Goal: Obtain resource: Download file/media

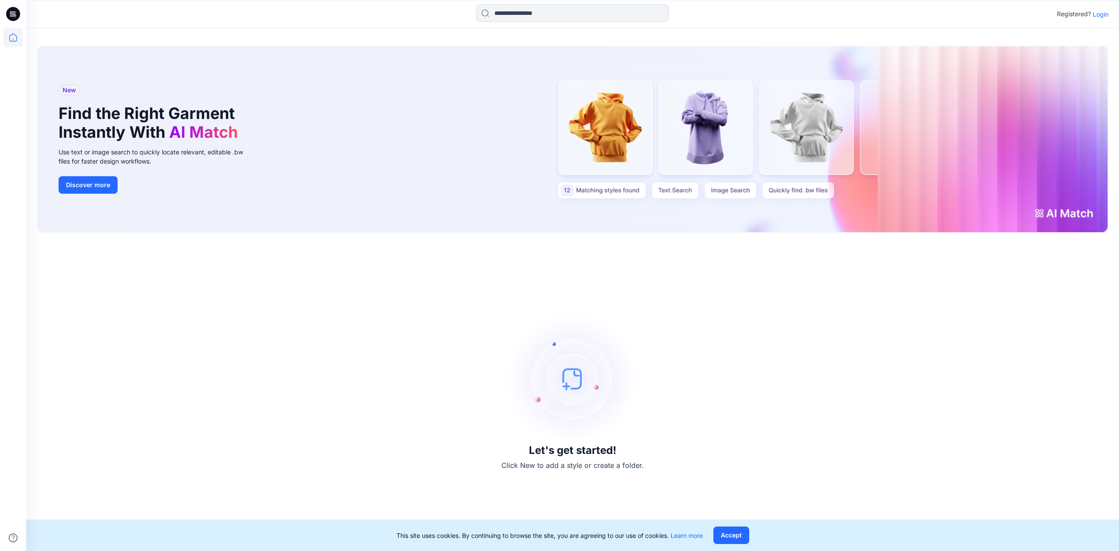
click at [1096, 17] on p "Login" at bounding box center [1101, 14] width 16 height 9
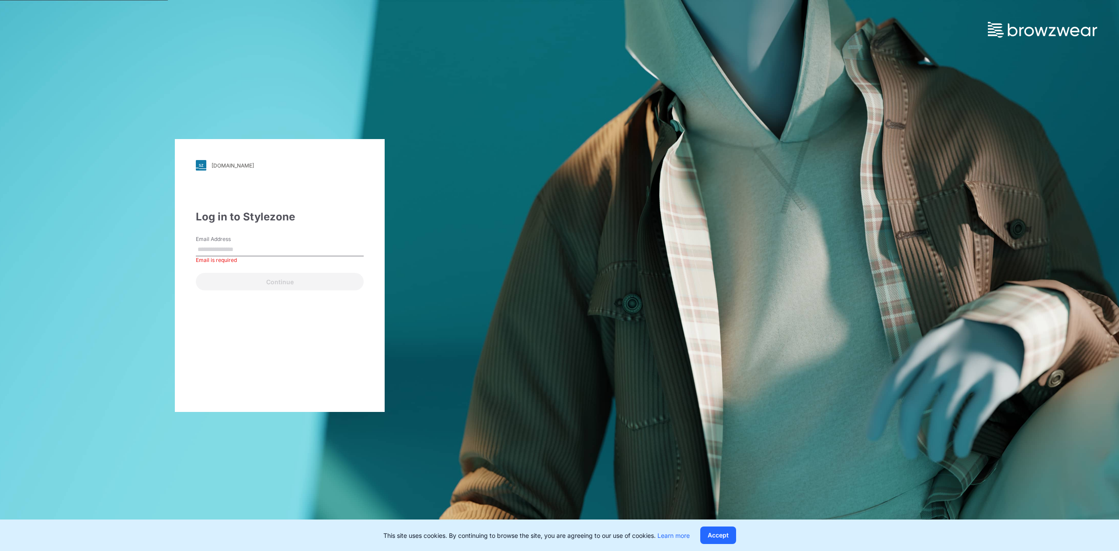
type input "**********"
click at [256, 283] on button "Continue" at bounding box center [280, 281] width 168 height 17
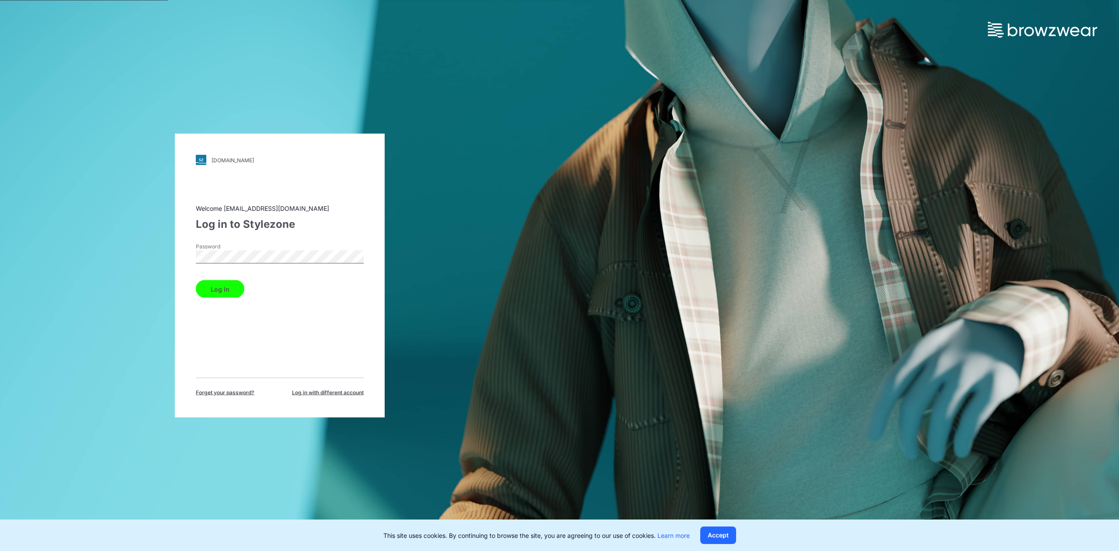
click at [226, 296] on button "Log in" at bounding box center [220, 288] width 49 height 17
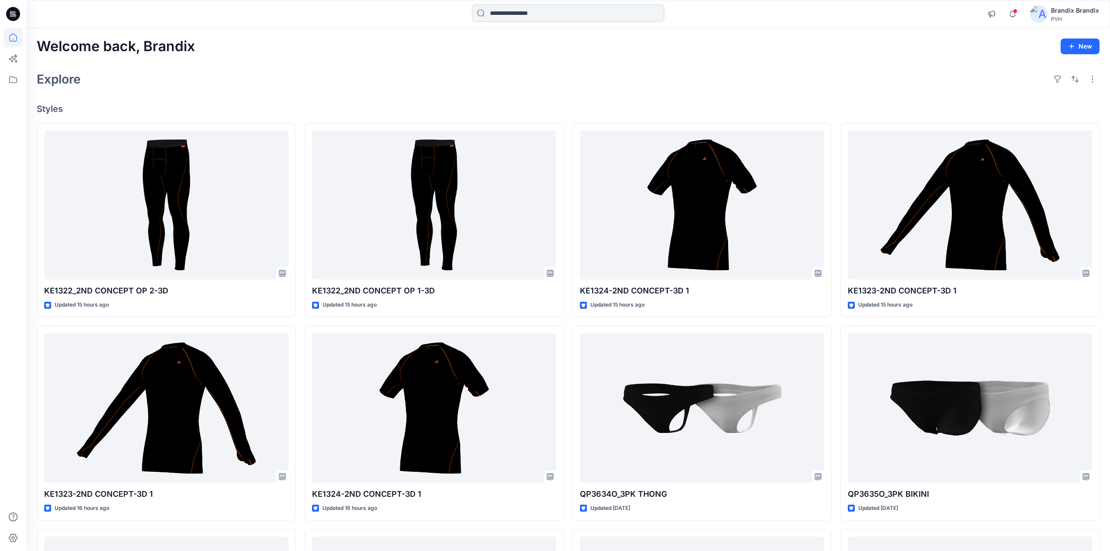
click at [530, 16] on input at bounding box center [568, 12] width 192 height 17
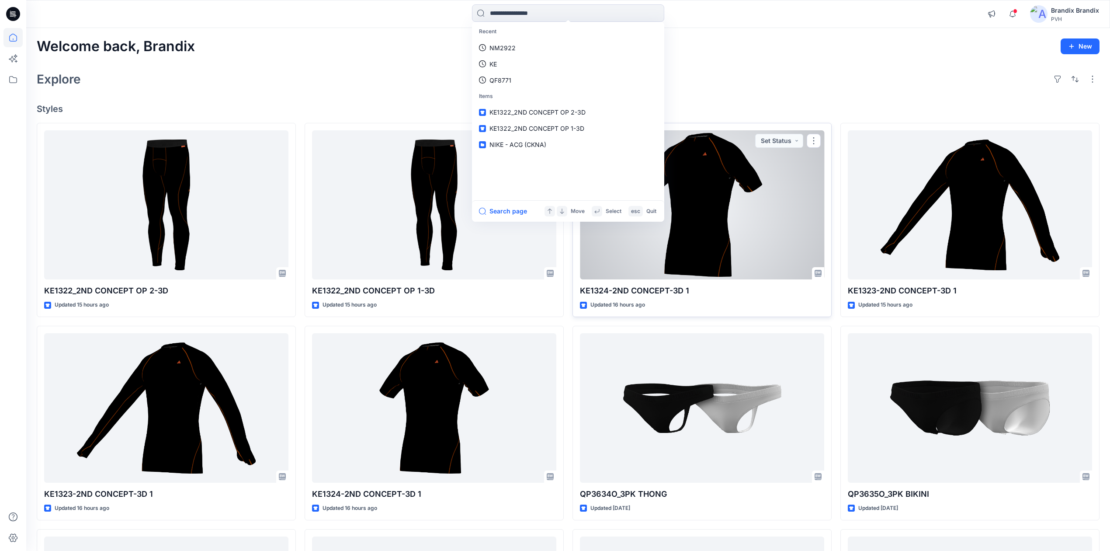
paste input "******"
type input "******"
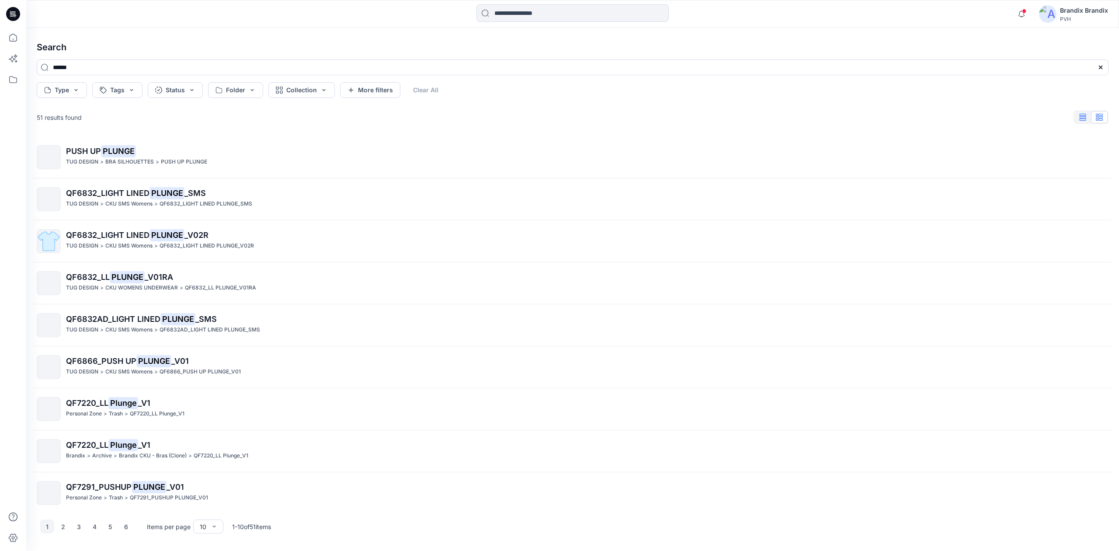
click at [1078, 115] on button "button" at bounding box center [1082, 117] width 17 height 12
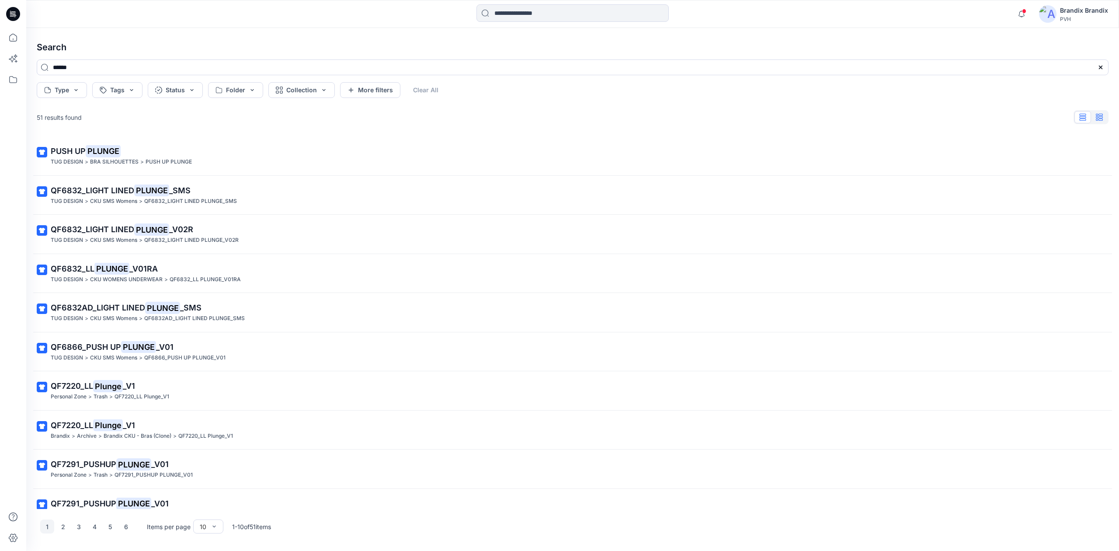
click at [1101, 117] on icon "button" at bounding box center [1099, 117] width 7 height 7
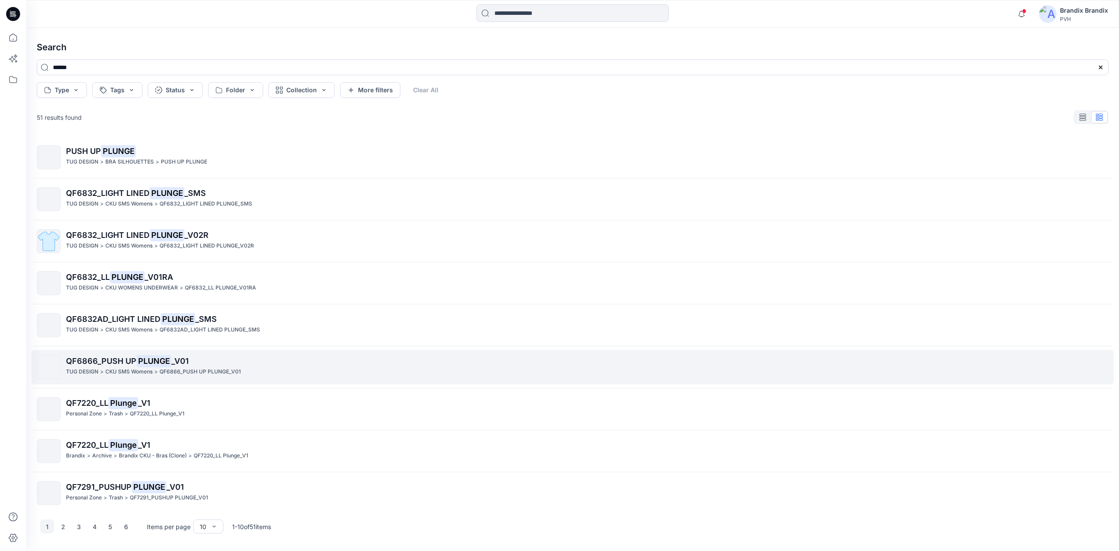
click at [76, 374] on p "TUG DESIGN" at bounding box center [82, 371] width 32 height 9
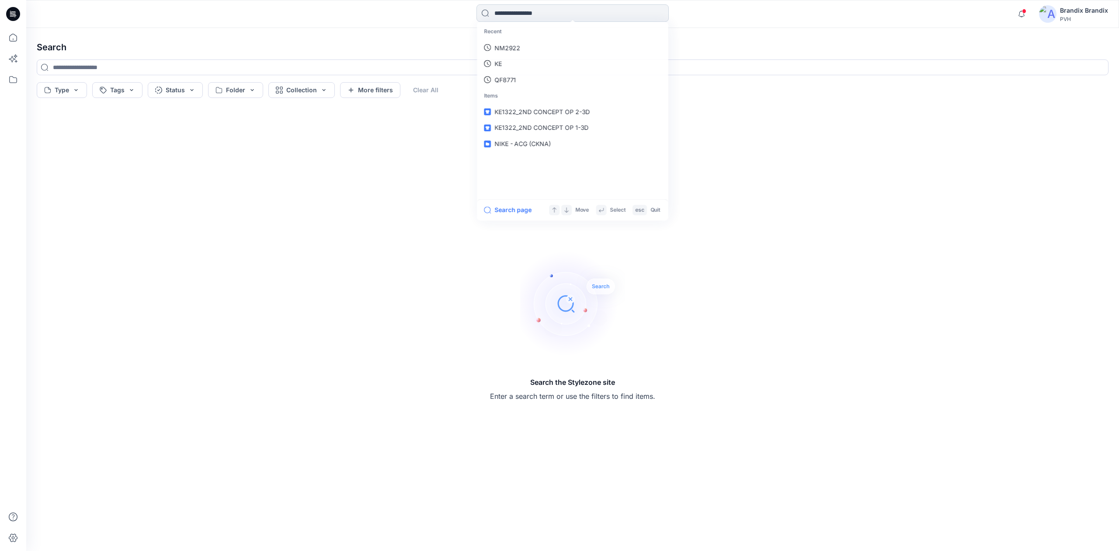
click at [505, 10] on input at bounding box center [572, 12] width 192 height 17
paste input "******"
type input "******"
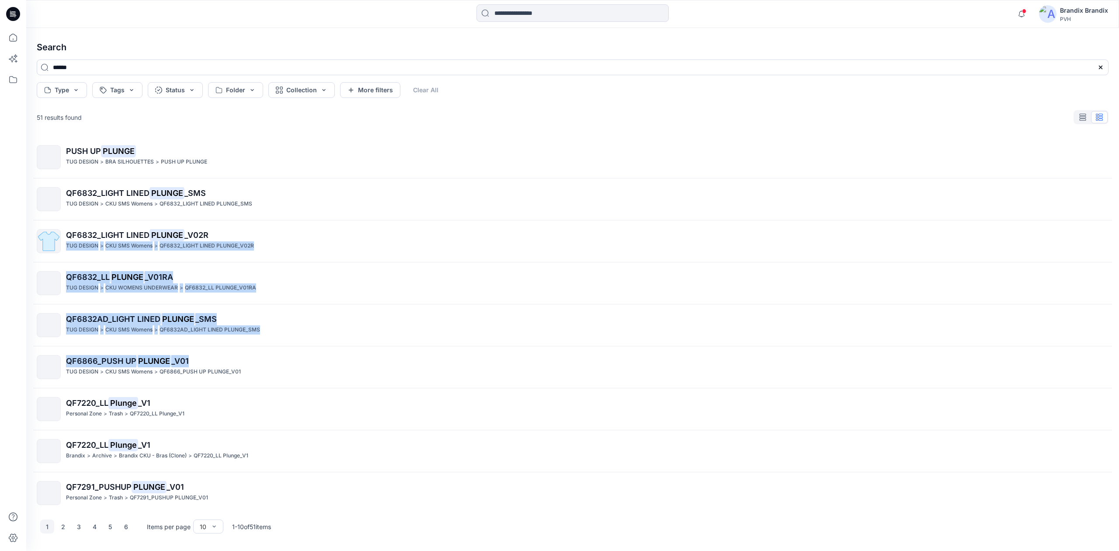
drag, startPoint x: 1117, startPoint y: 224, endPoint x: 1118, endPoint y: 348, distance: 124.6
click at [1118, 348] on div "Search ****** Type Tags Status Folder Collection More filters Clear All 51 resu…" at bounding box center [572, 289] width 1093 height 523
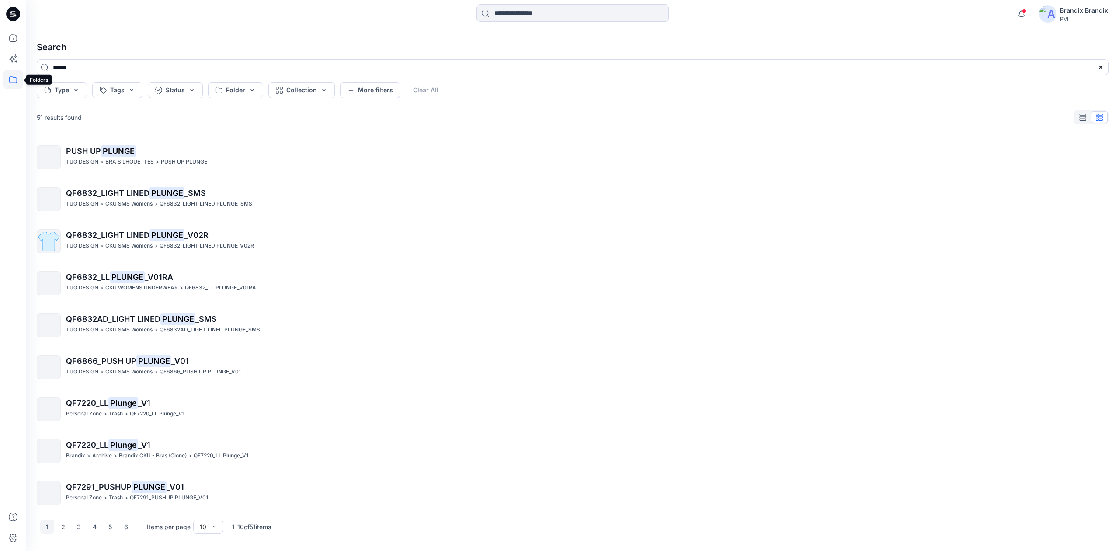
click at [16, 80] on icon at bounding box center [12, 79] width 19 height 19
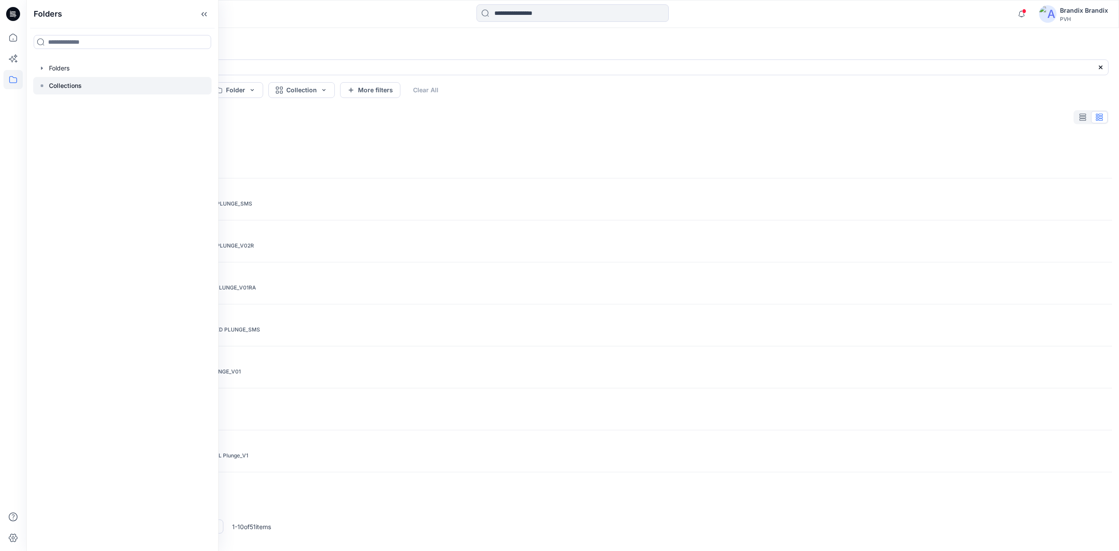
click at [83, 80] on div at bounding box center [122, 85] width 178 height 17
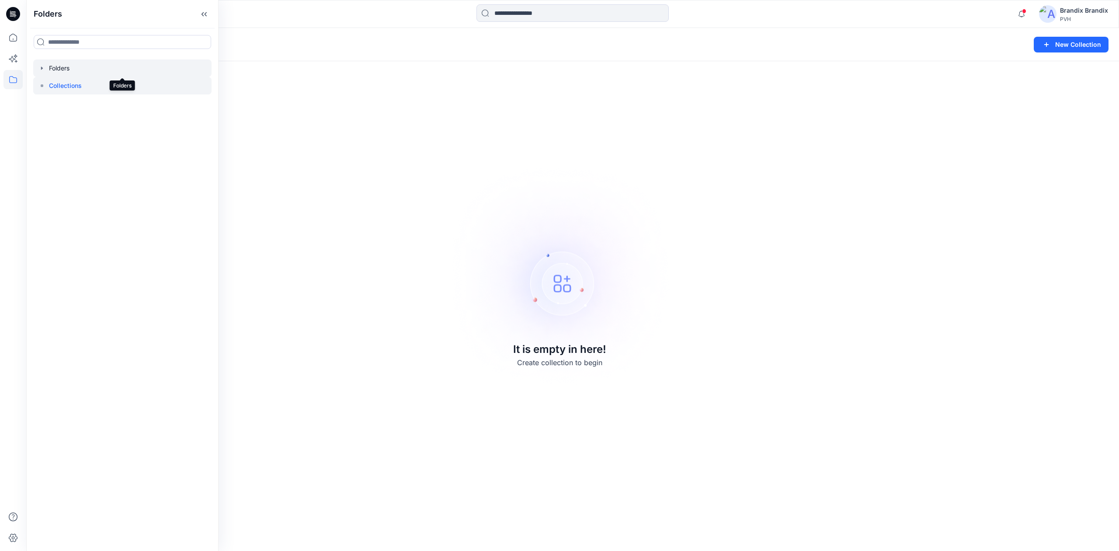
click at [60, 72] on div at bounding box center [122, 67] width 178 height 17
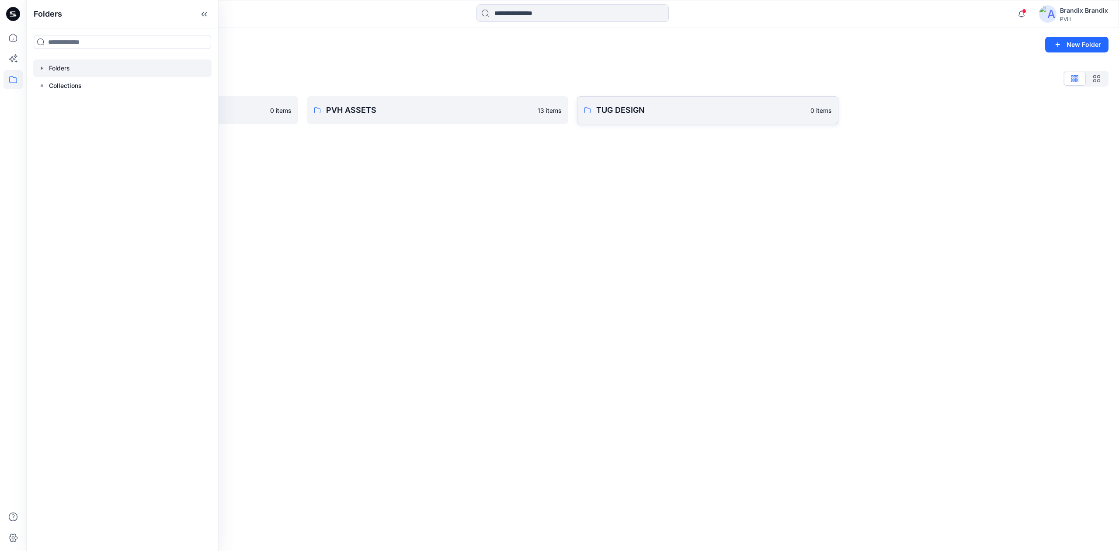
click at [670, 103] on link "TUG DESIGN 0 items" at bounding box center [707, 110] width 261 height 28
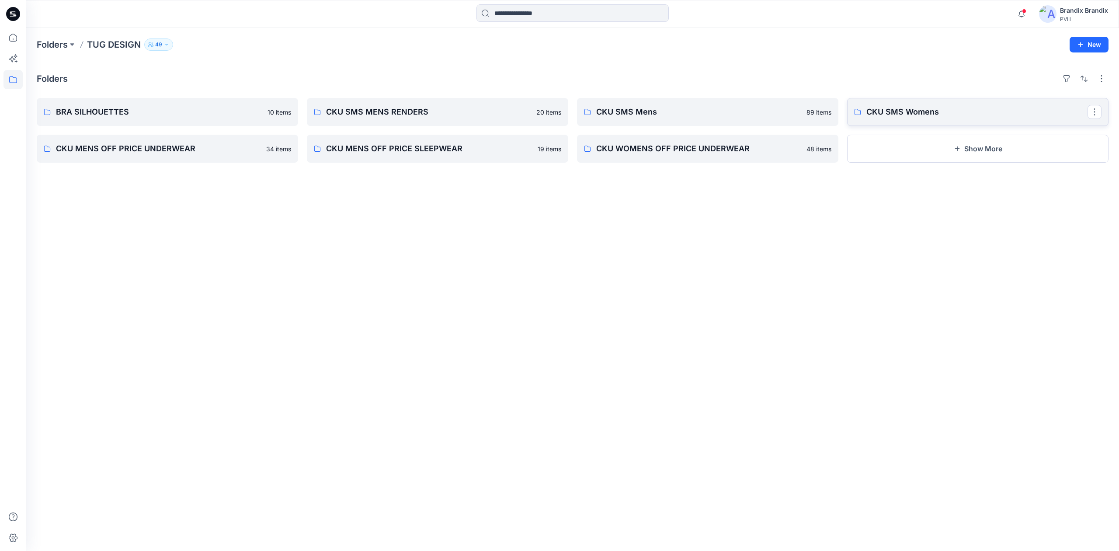
click at [919, 113] on p "CKU SMS Womens" at bounding box center [976, 112] width 221 height 12
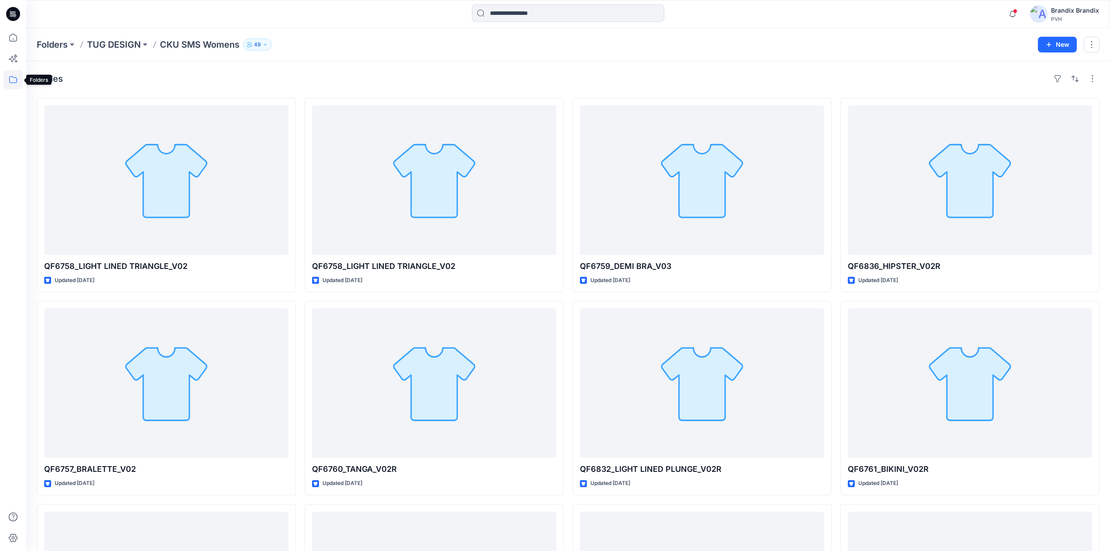
click at [9, 81] on icon at bounding box center [12, 79] width 19 height 19
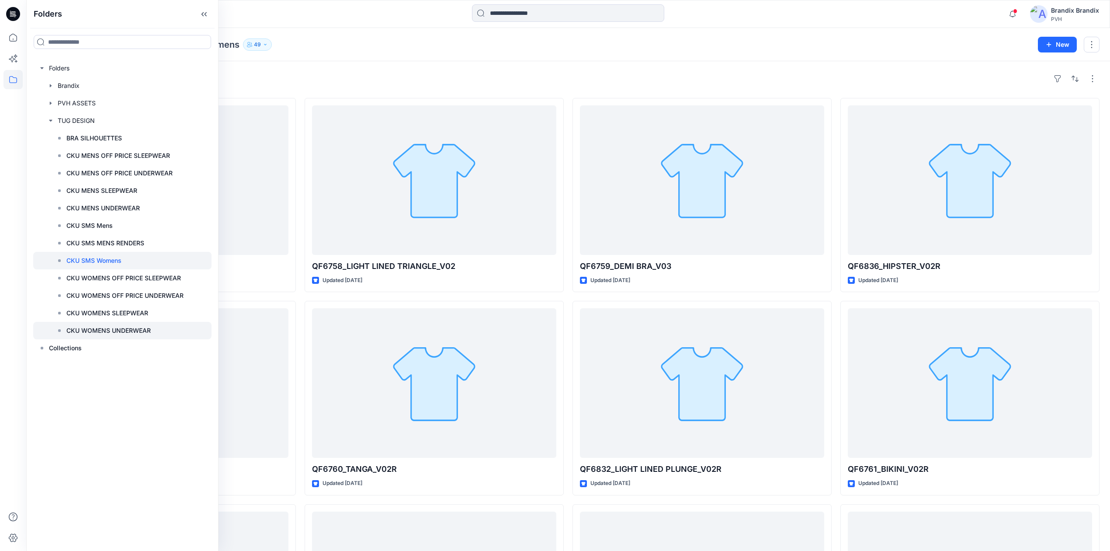
click at [135, 324] on div at bounding box center [122, 330] width 178 height 17
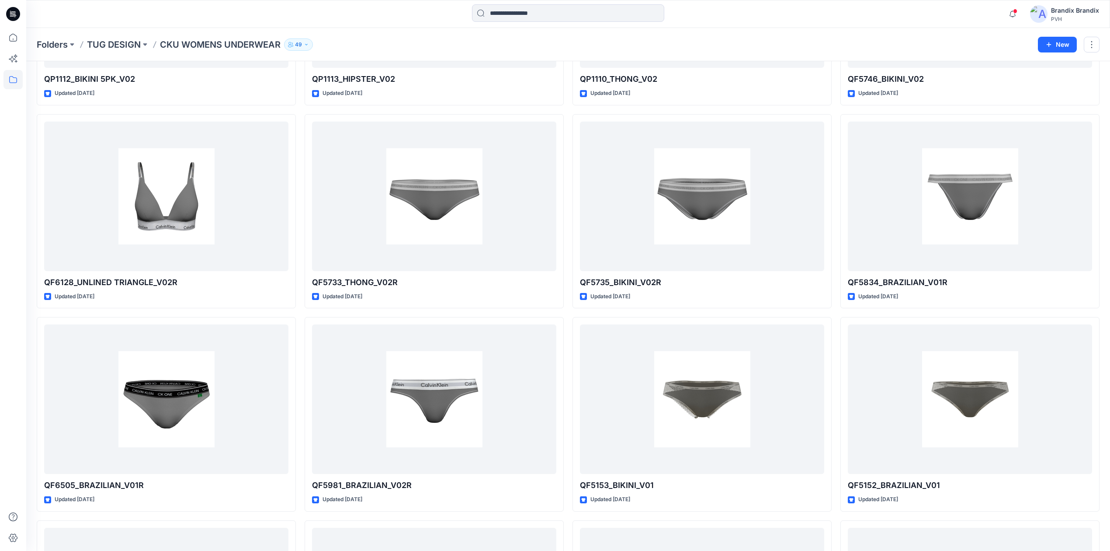
scroll to position [4215, 0]
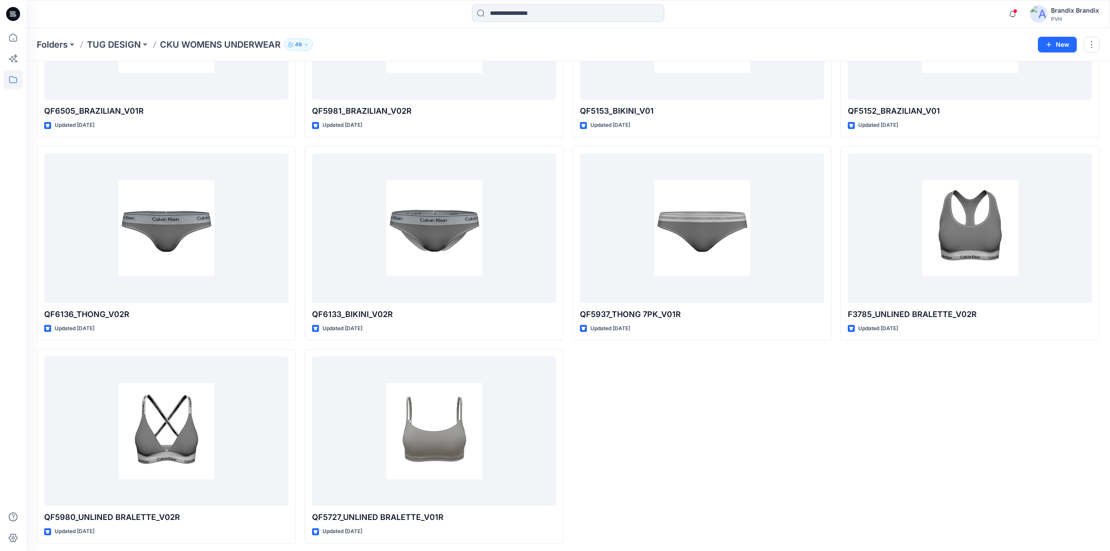
drag, startPoint x: 1112, startPoint y: 418, endPoint x: 715, endPoint y: 385, distance: 398.7
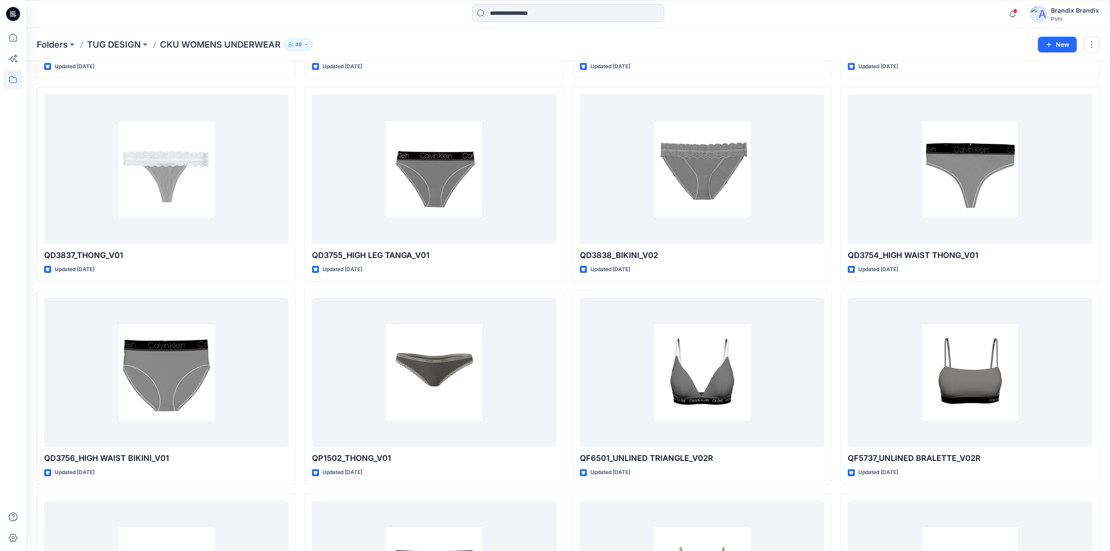
scroll to position [2467, 0]
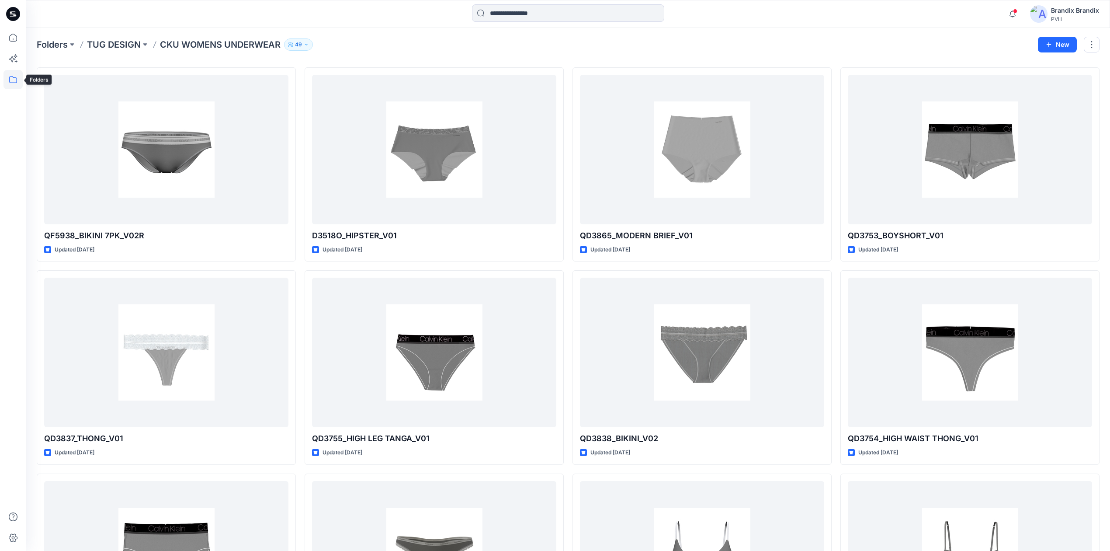
click at [12, 86] on icon at bounding box center [12, 79] width 19 height 19
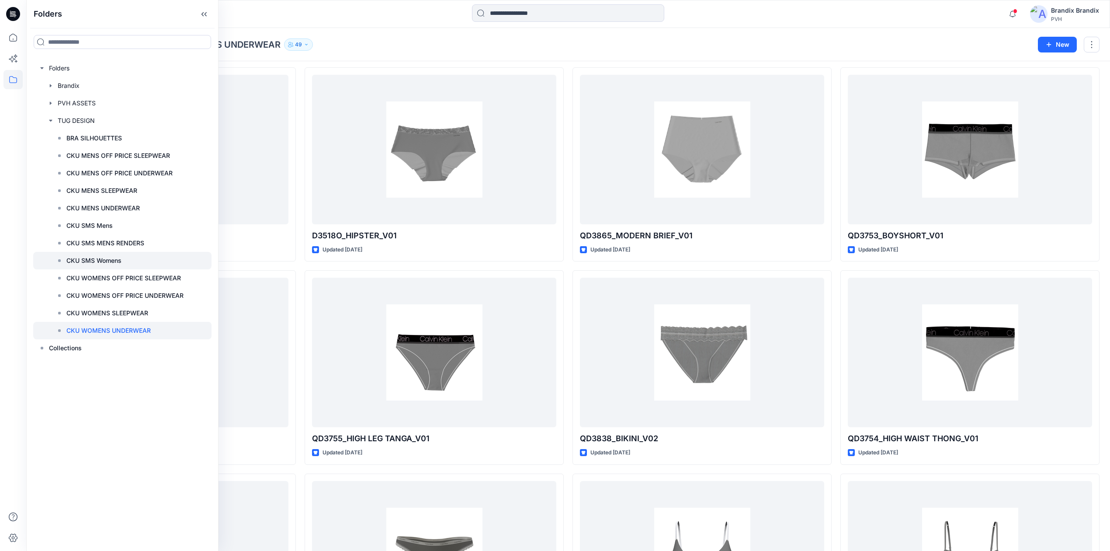
click at [111, 257] on p "CKU SMS Womens" at bounding box center [93, 260] width 55 height 10
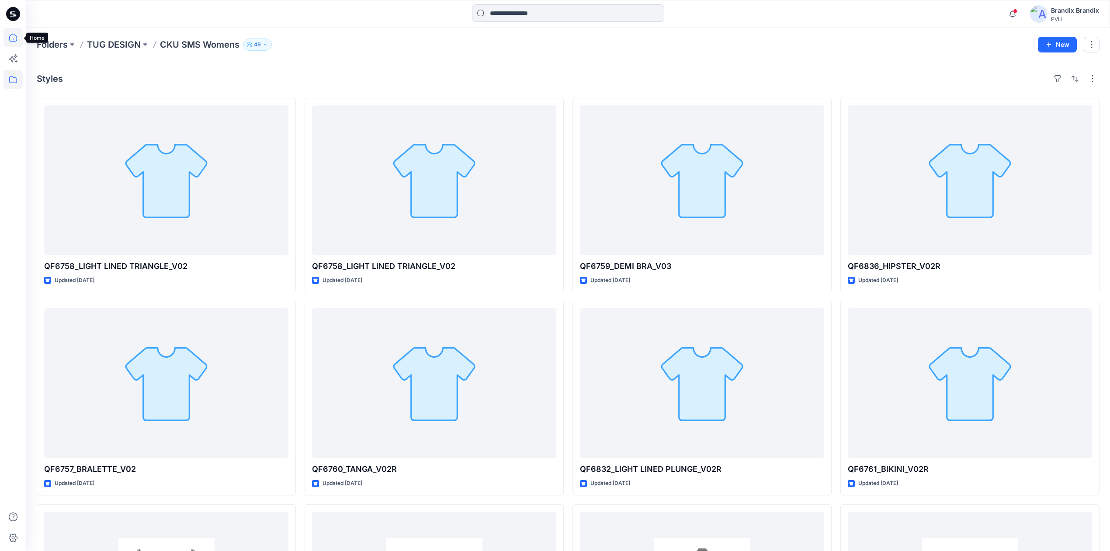
click at [10, 34] on icon at bounding box center [12, 37] width 19 height 19
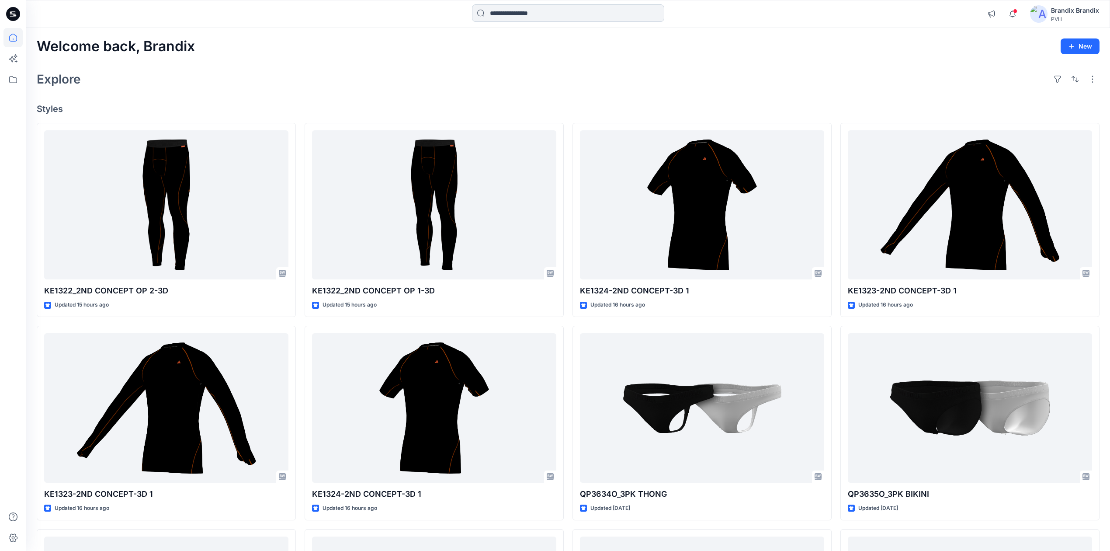
click at [566, 14] on input at bounding box center [568, 12] width 192 height 17
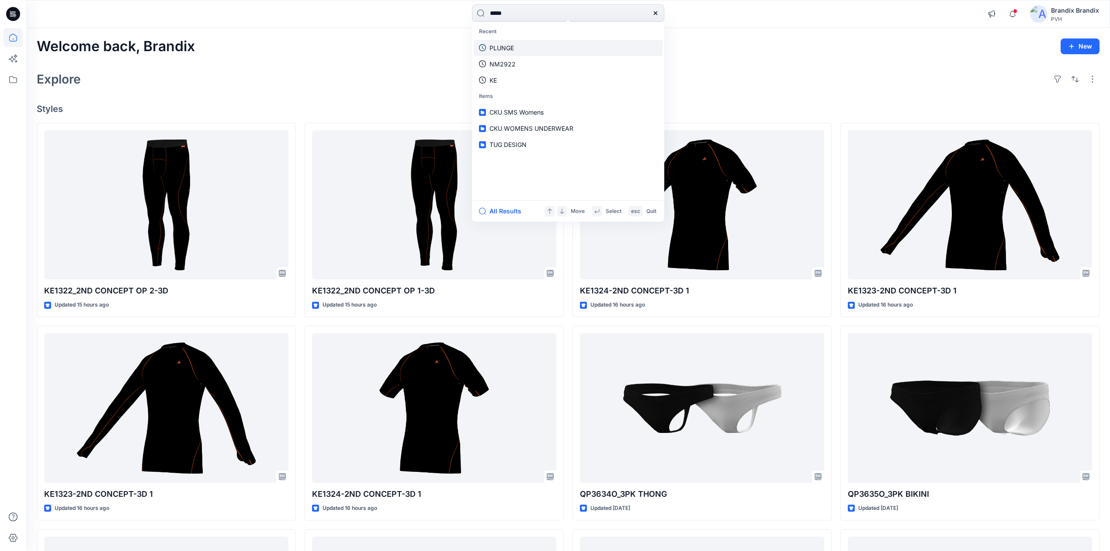
type input "******"
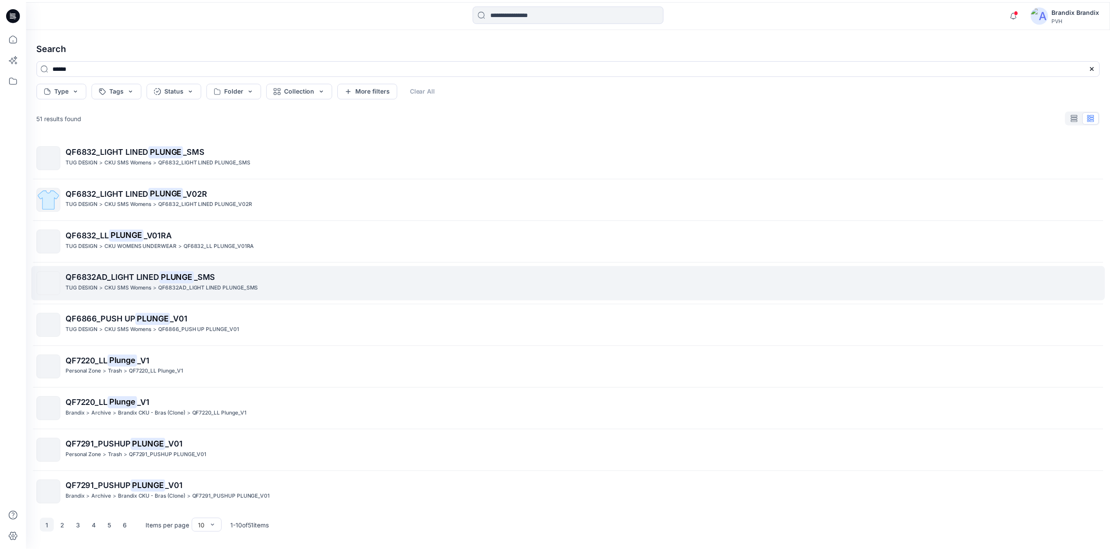
scroll to position [45, 0]
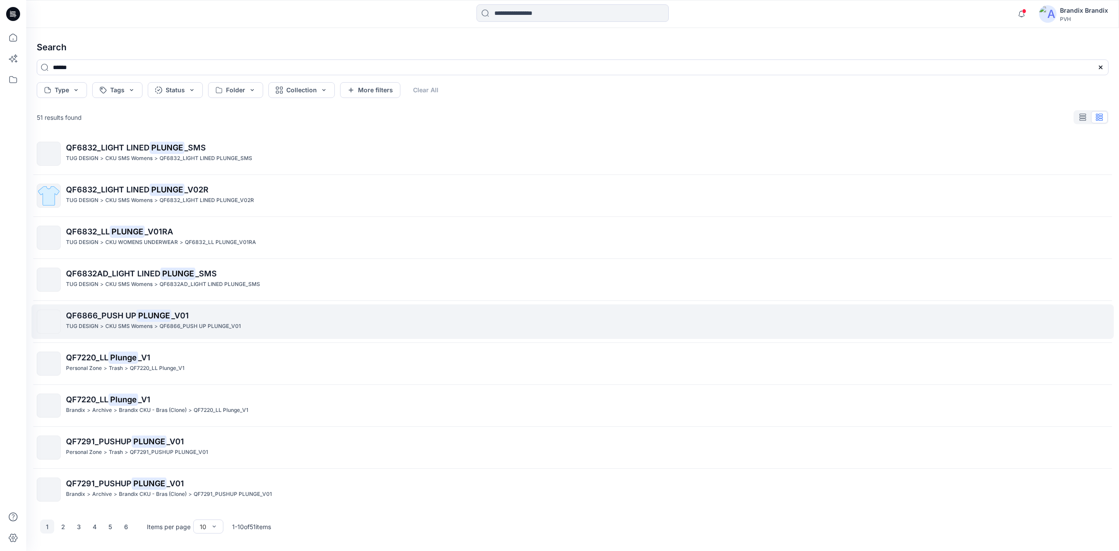
click at [106, 317] on span "QF6866_PUSH UP" at bounding box center [101, 315] width 70 height 9
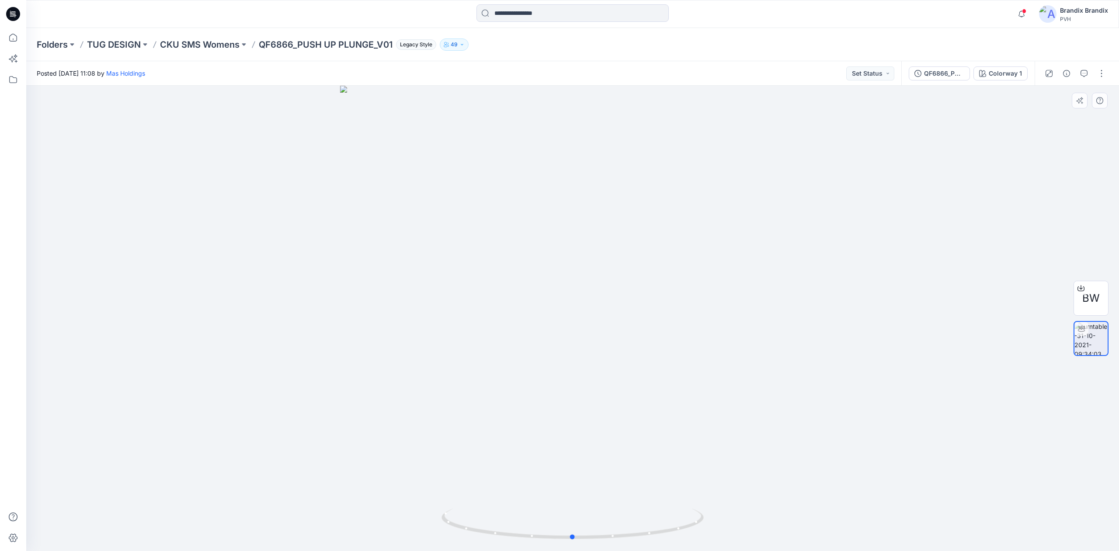
click at [799, 326] on div at bounding box center [572, 318] width 1093 height 465
click at [112, 44] on p "TUG DESIGN" at bounding box center [114, 44] width 54 height 12
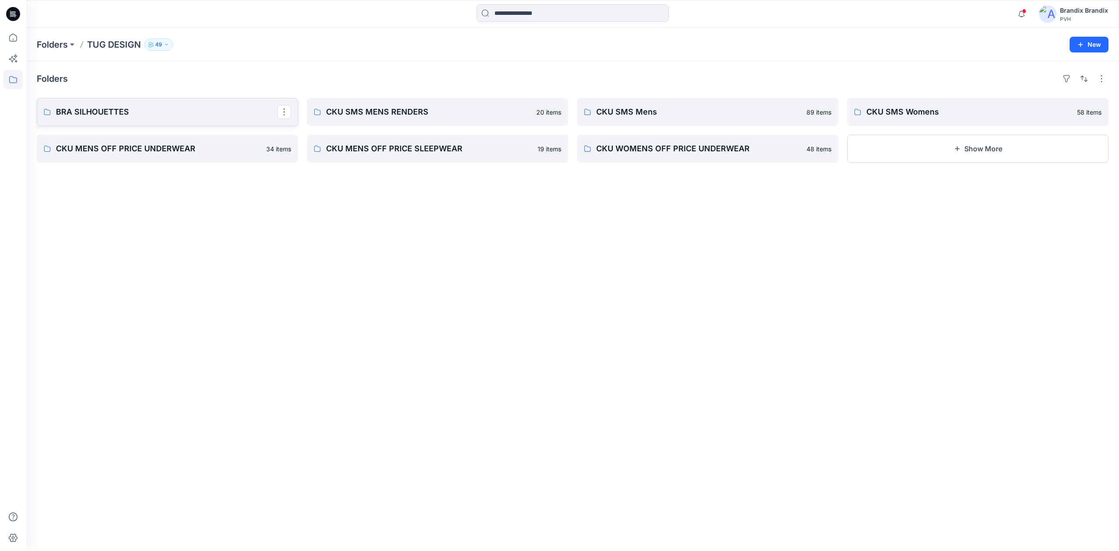
click at [139, 109] on p "BRA SILHOUETTES" at bounding box center [166, 112] width 221 height 12
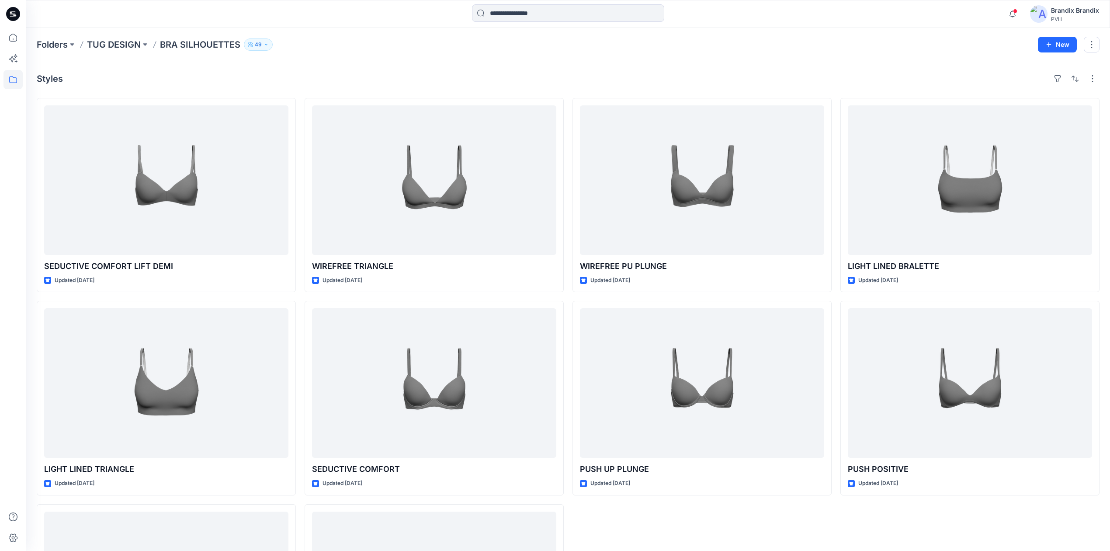
click at [124, 39] on p "TUG DESIGN" at bounding box center [114, 44] width 54 height 12
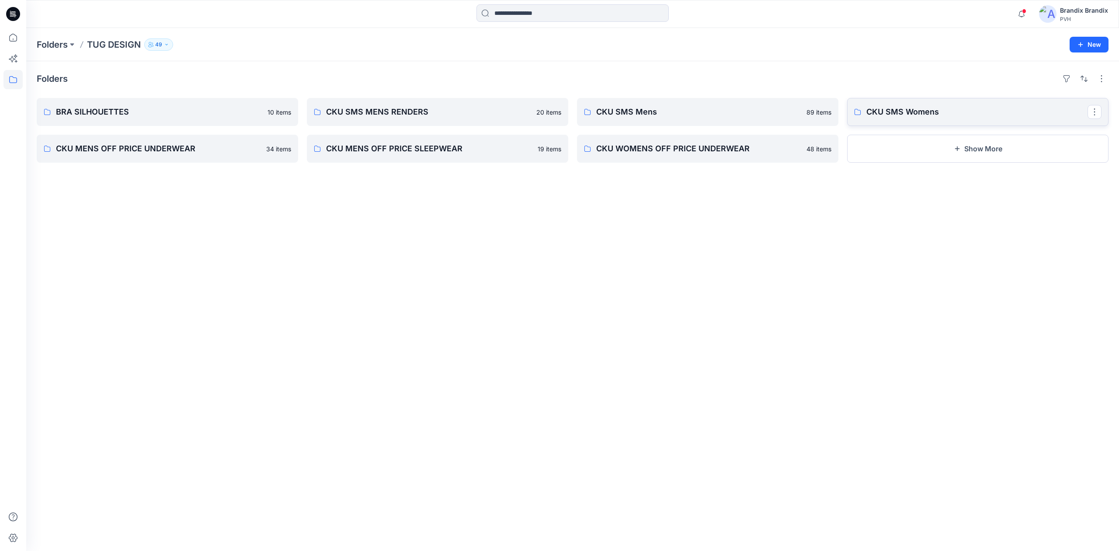
click at [923, 118] on link "CKU SMS Womens" at bounding box center [977, 112] width 261 height 28
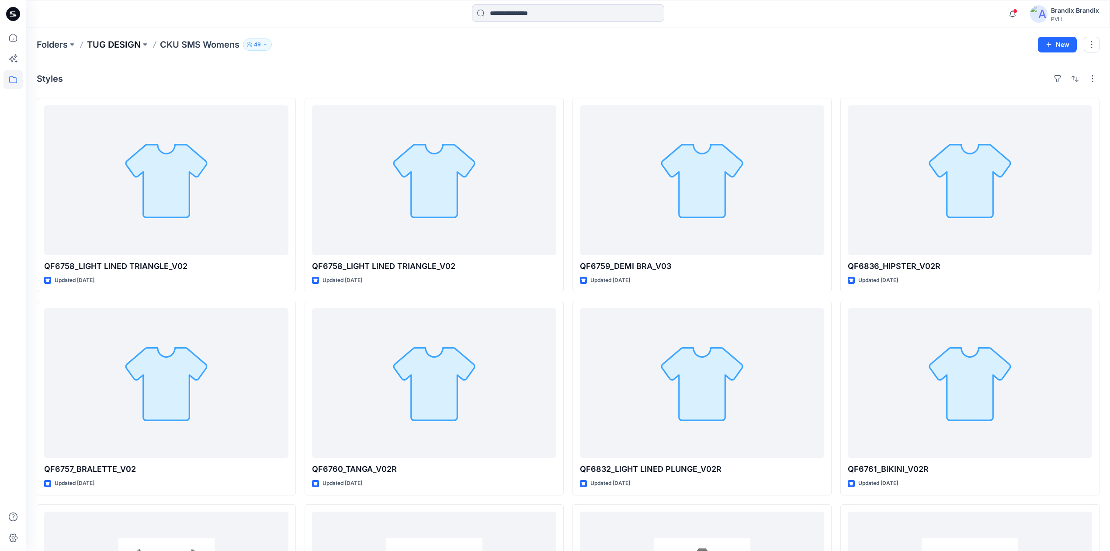
click at [110, 44] on p "TUG DESIGN" at bounding box center [114, 44] width 54 height 12
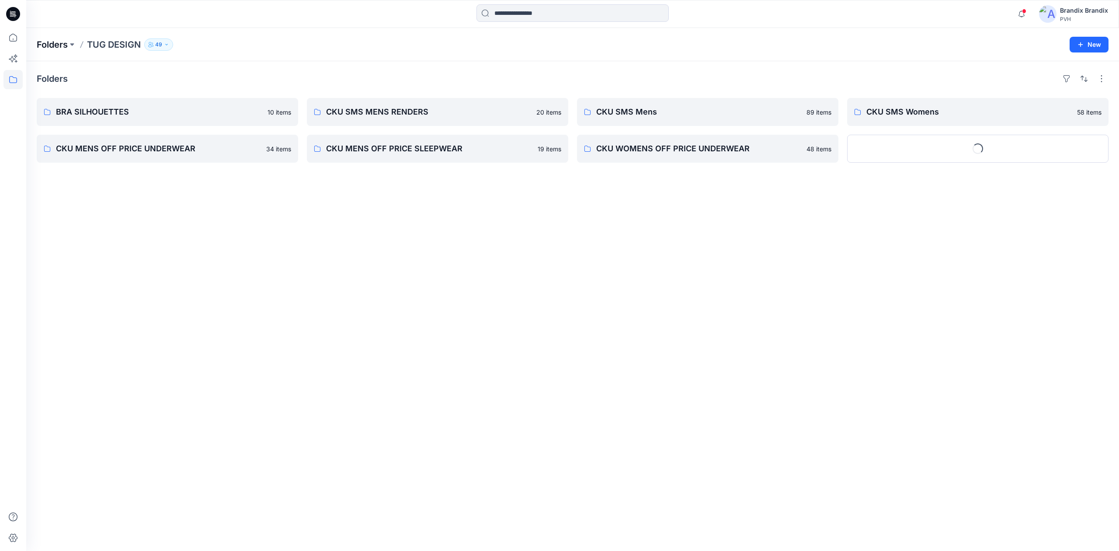
click at [67, 43] on p "Folders" at bounding box center [52, 44] width 31 height 12
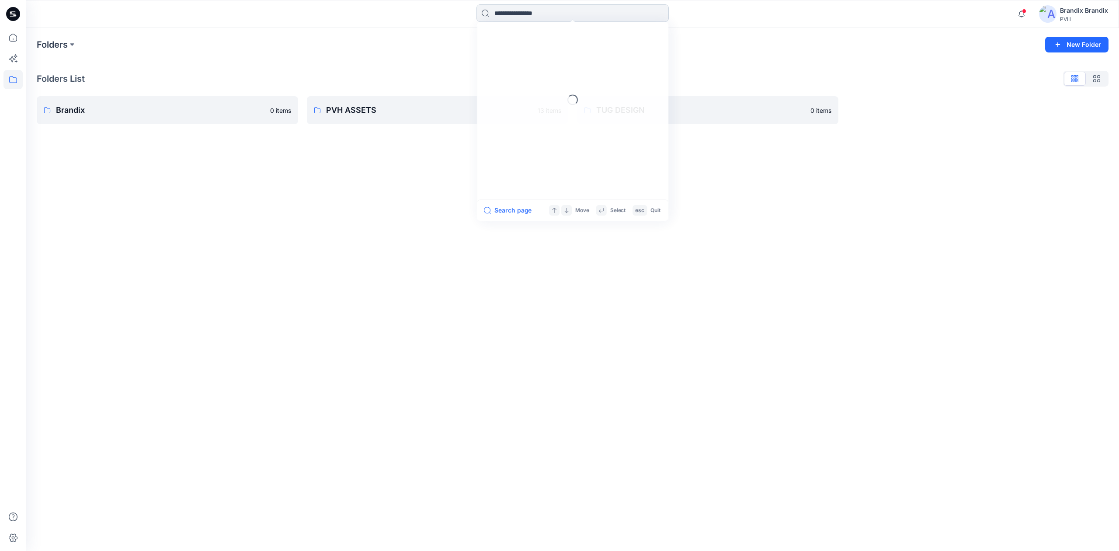
click at [501, 7] on input at bounding box center [572, 12] width 192 height 17
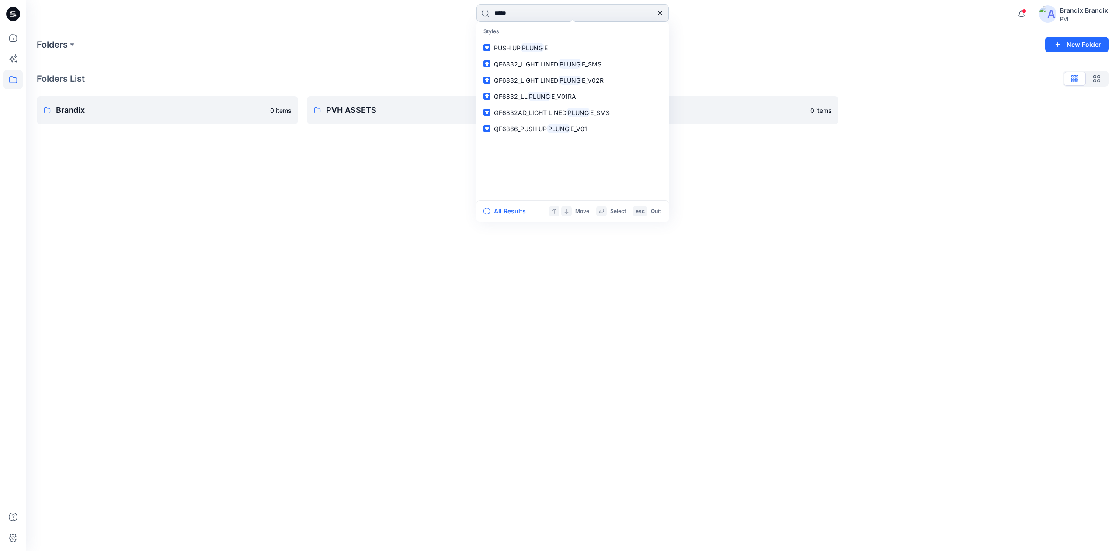
type input "******"
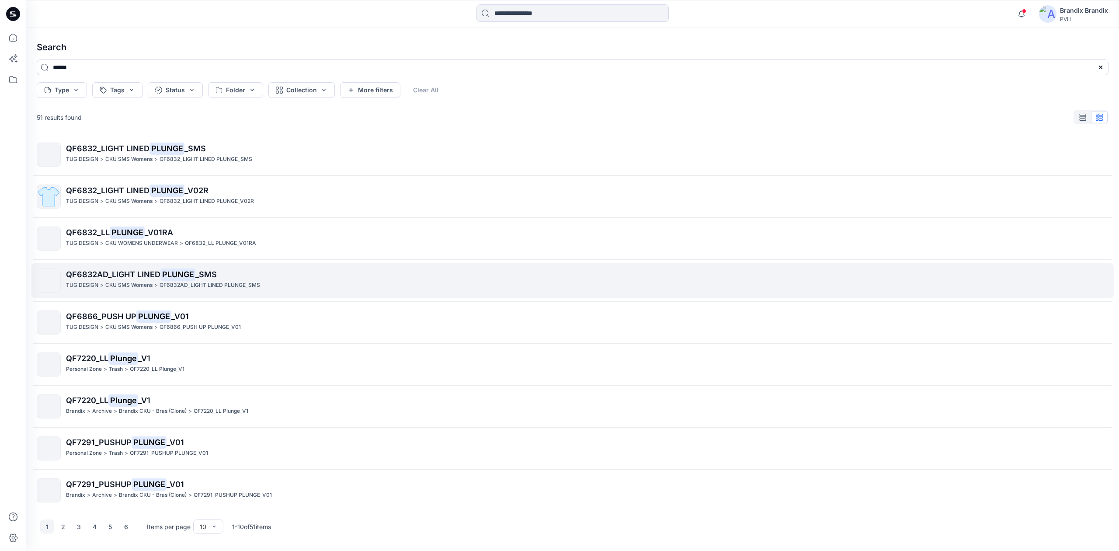
scroll to position [45, 0]
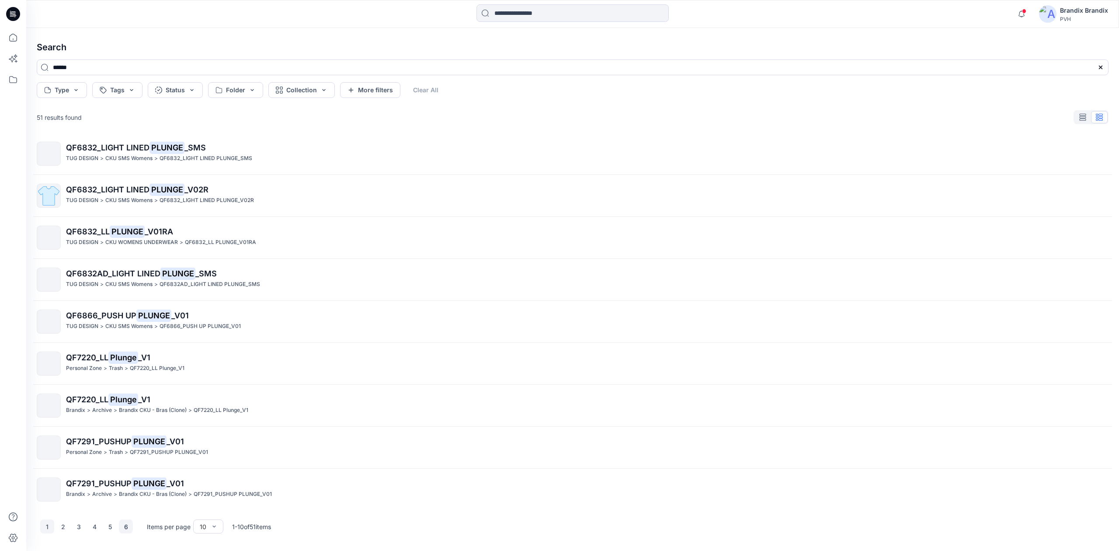
click at [124, 523] on button "6" at bounding box center [126, 526] width 14 height 14
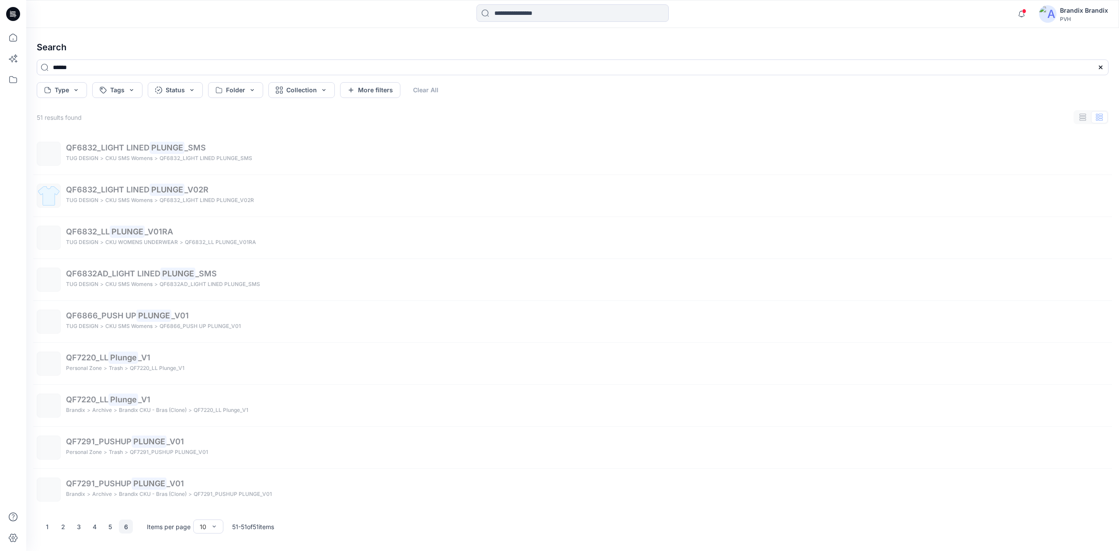
scroll to position [0, 0]
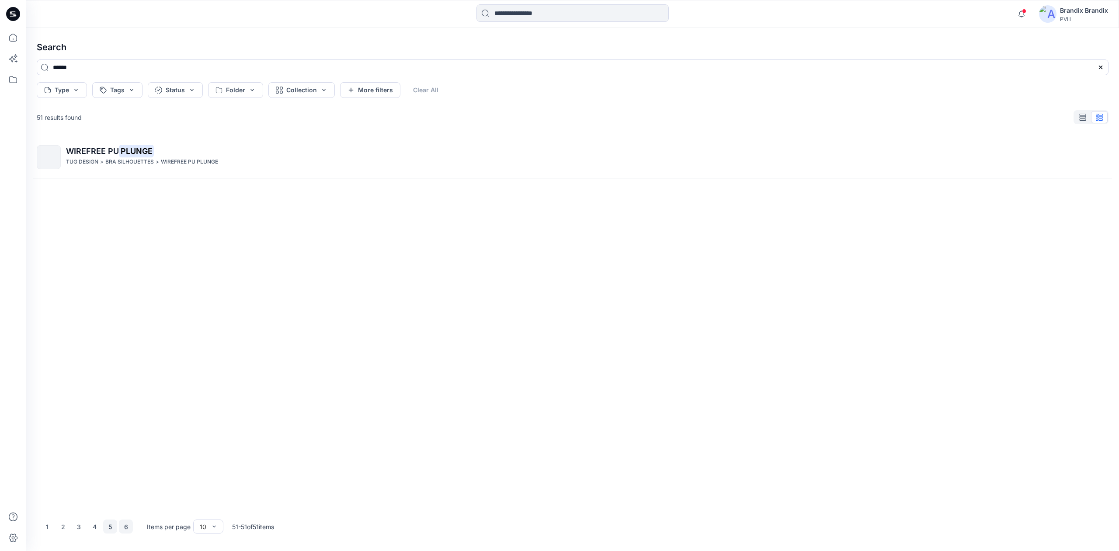
click at [109, 524] on button "5" at bounding box center [110, 526] width 14 height 14
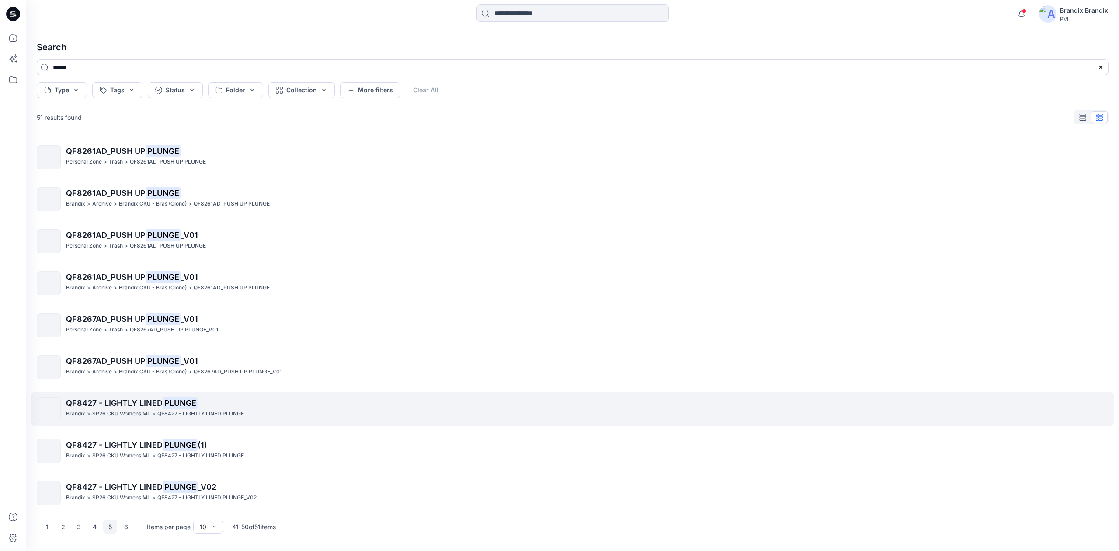
click at [66, 404] on span "QF8427 - LIGHTLY LINED" at bounding box center [114, 402] width 97 height 9
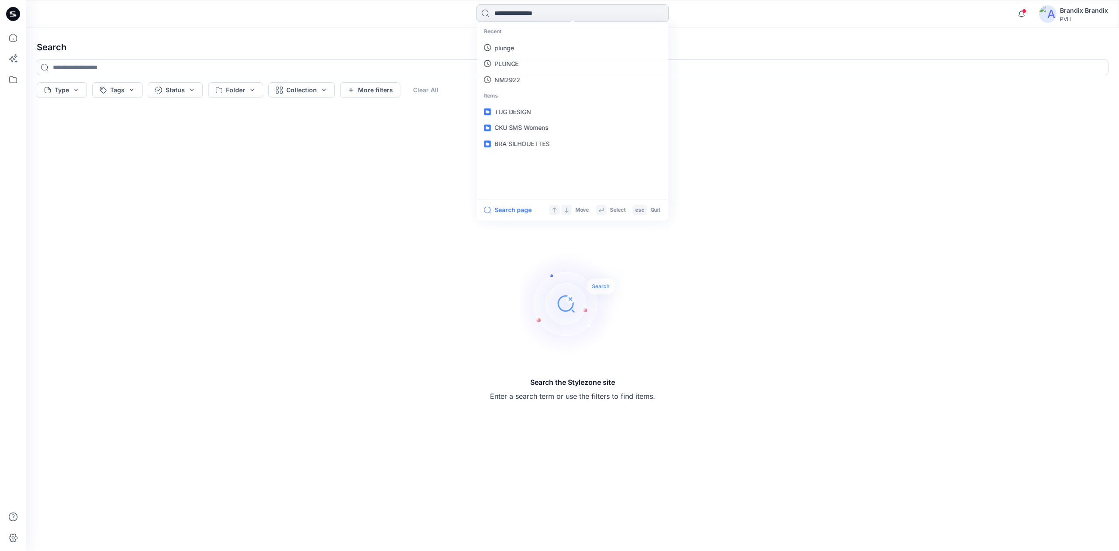
click at [521, 12] on input at bounding box center [572, 12] width 192 height 17
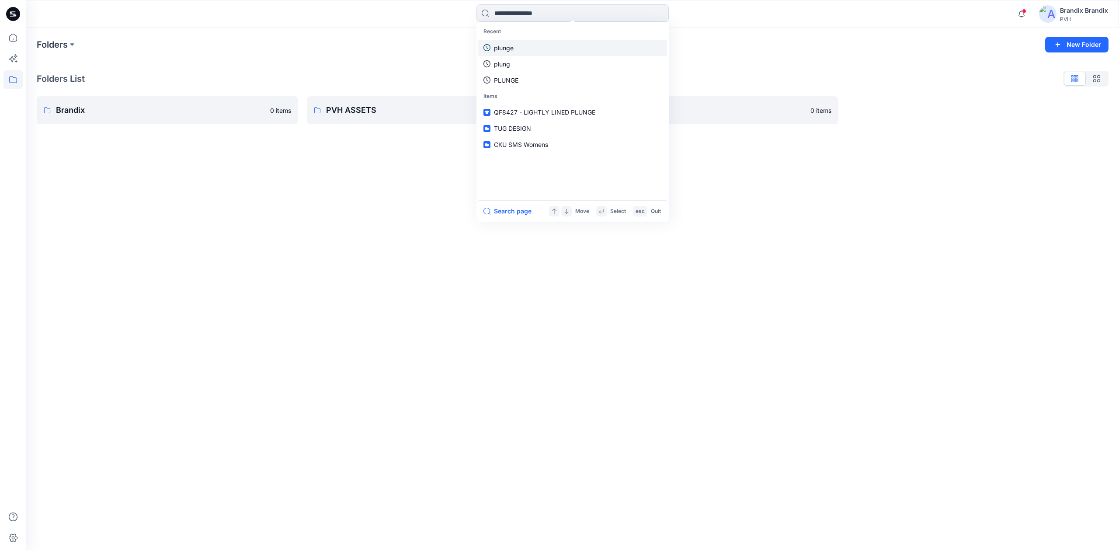
click at [514, 53] on link "plunge" at bounding box center [572, 48] width 189 height 16
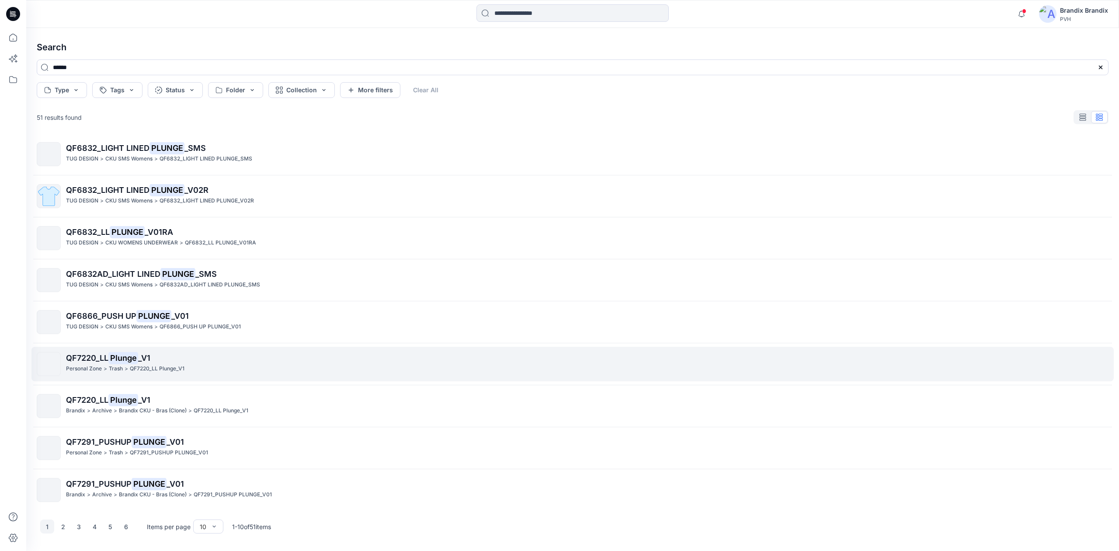
scroll to position [45, 0]
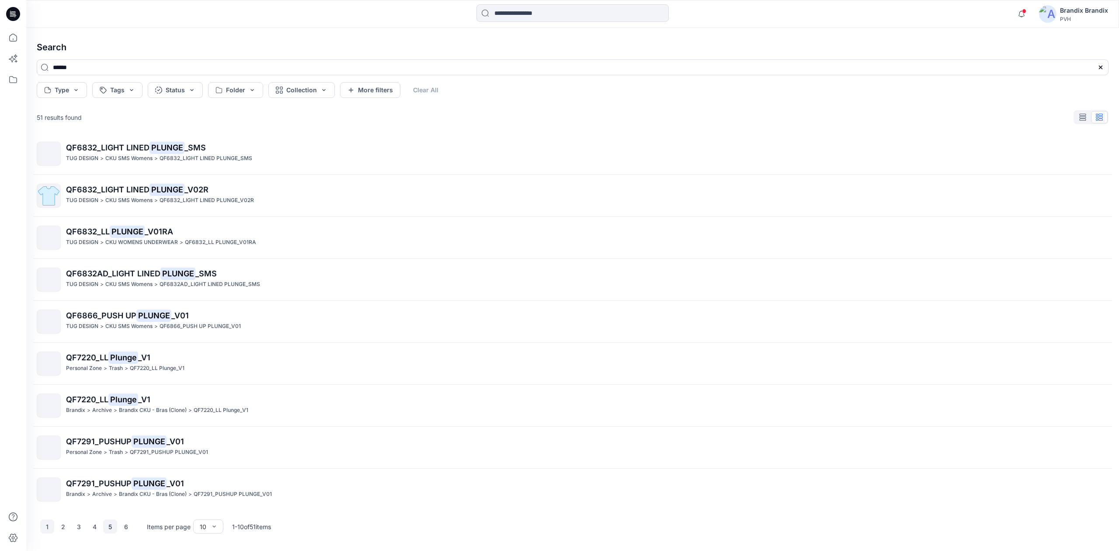
click at [111, 522] on button "5" at bounding box center [110, 526] width 14 height 14
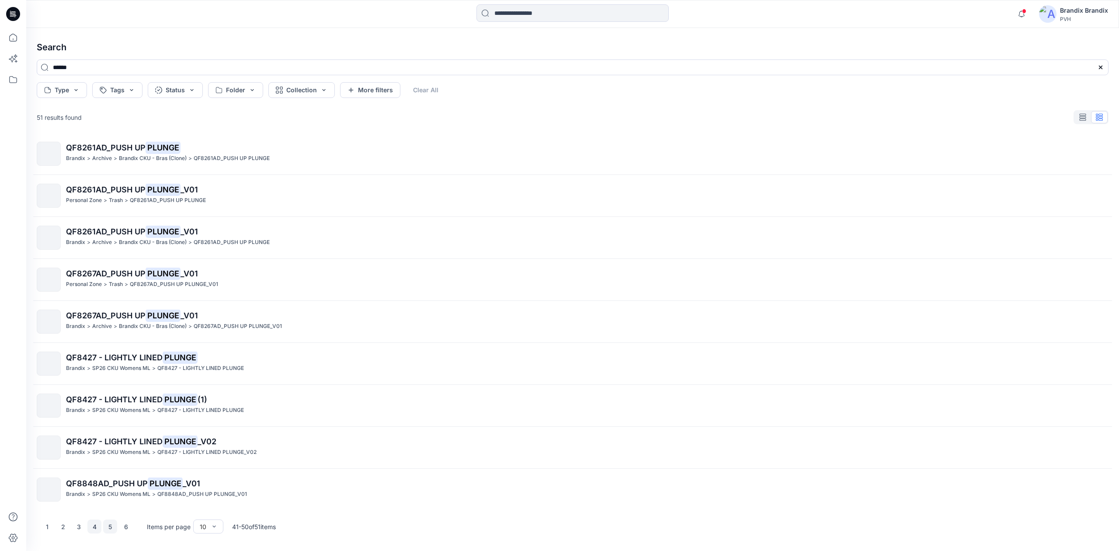
click at [99, 524] on button "4" at bounding box center [94, 526] width 14 height 14
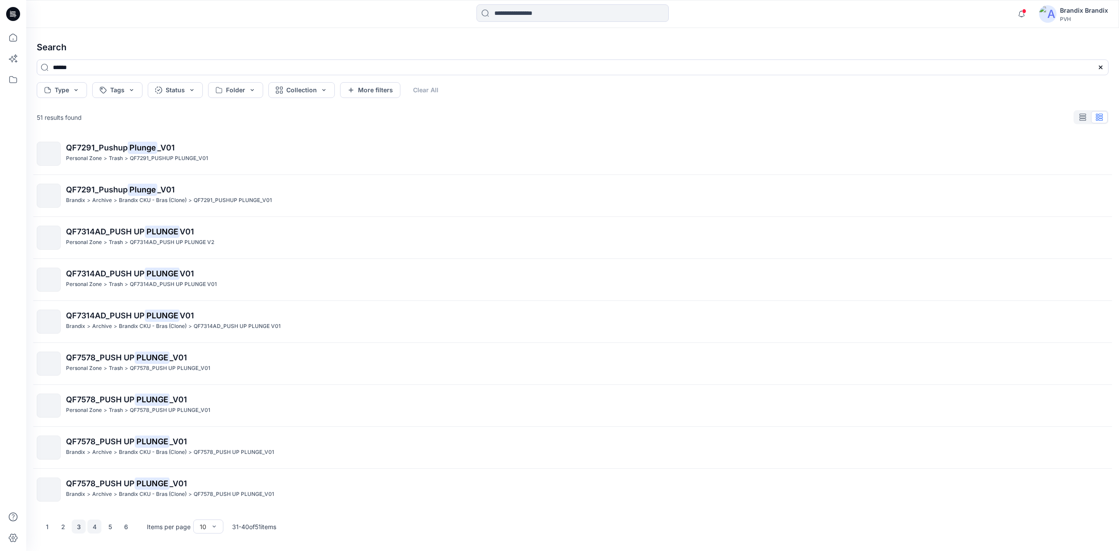
click at [78, 526] on button "3" at bounding box center [79, 526] width 14 height 14
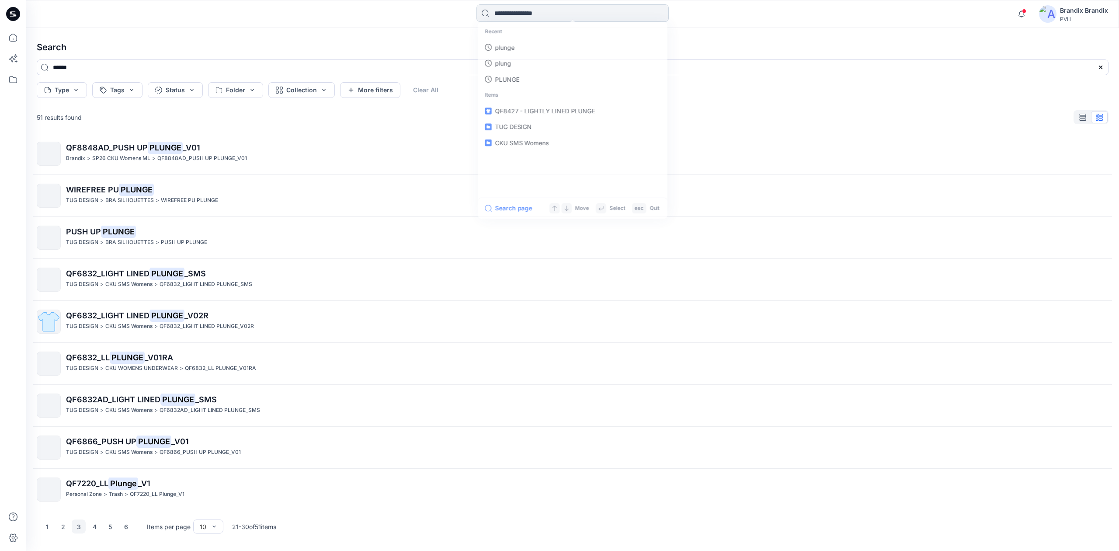
click at [526, 17] on input at bounding box center [572, 12] width 192 height 17
type input "****"
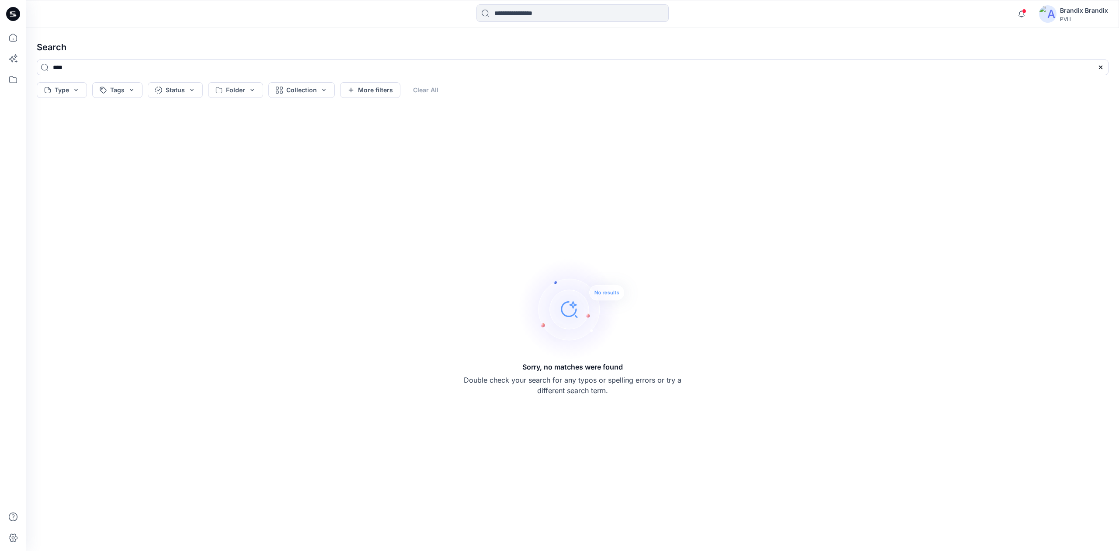
click at [514, 3] on div "Notifications Your style KE1322_2ND CONCEPT OP 2-3D is ready 15 hours ago Your …" at bounding box center [572, 14] width 1093 height 28
click at [507, 17] on input at bounding box center [572, 12] width 192 height 17
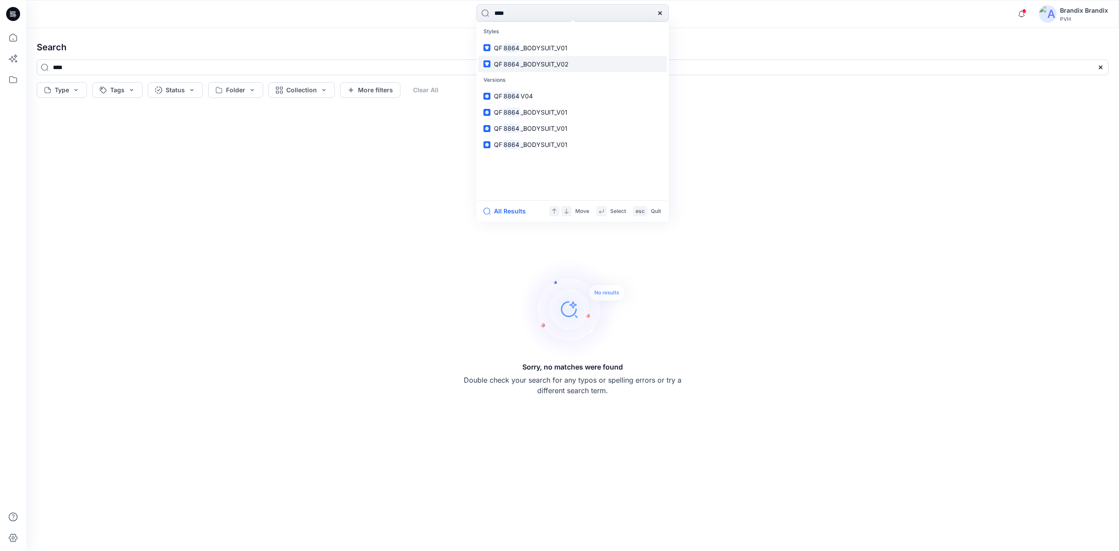
type input "****"
click at [534, 63] on span "_BODYSUIT_V02" at bounding box center [545, 63] width 48 height 7
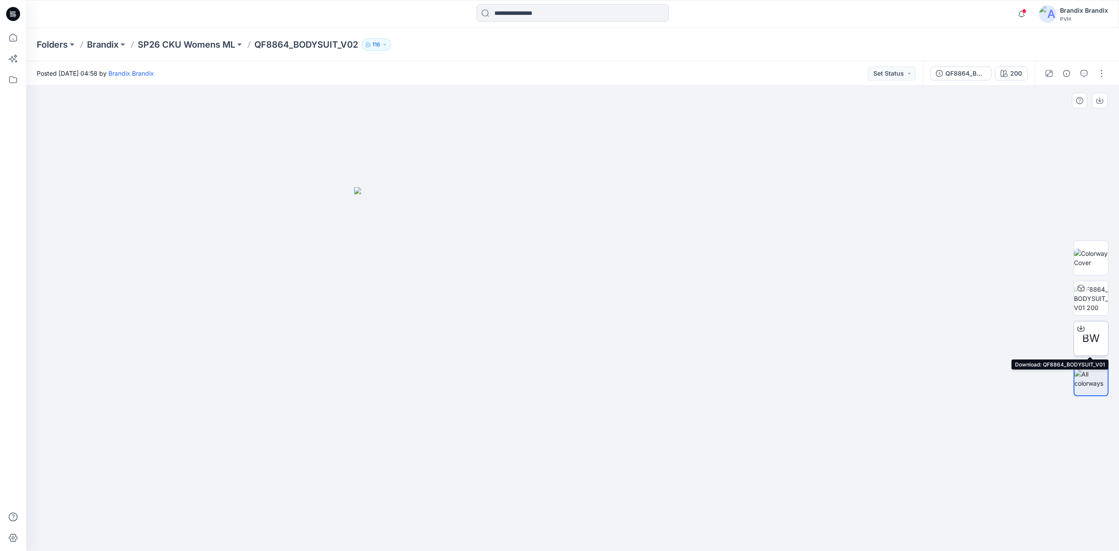
click at [1079, 328] on icon at bounding box center [1080, 327] width 3 height 4
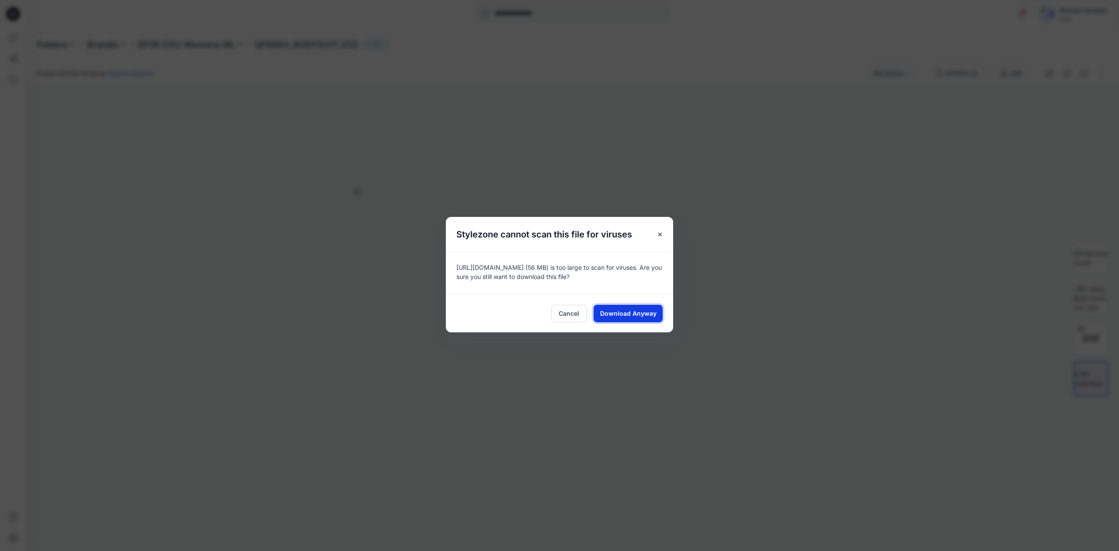
click at [640, 314] on span "Download Anyway" at bounding box center [628, 313] width 56 height 9
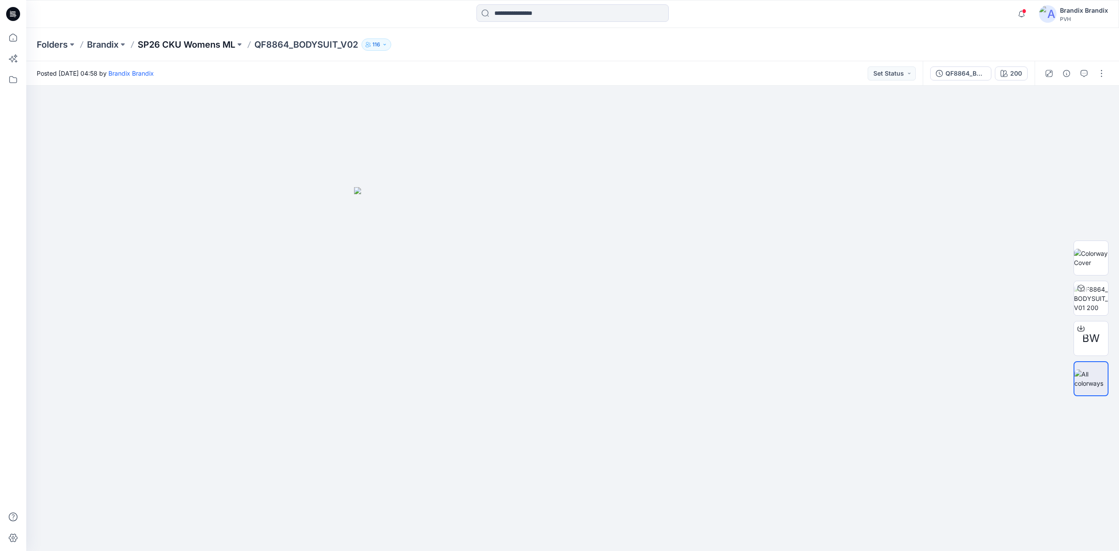
click at [215, 43] on p "SP26 CKU Womens ML" at bounding box center [186, 44] width 97 height 12
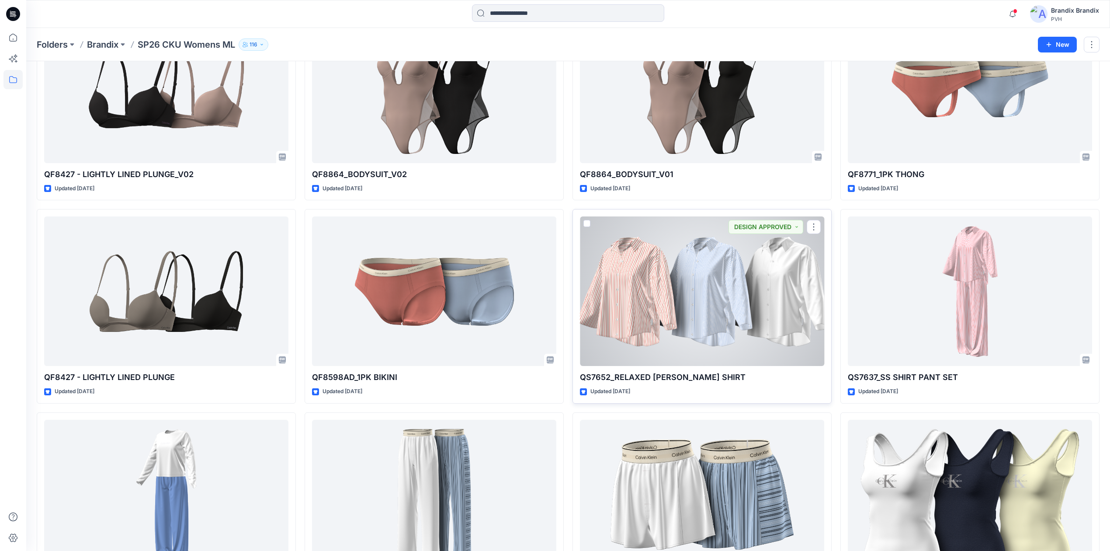
scroll to position [189, 0]
